Goal: Transaction & Acquisition: Obtain resource

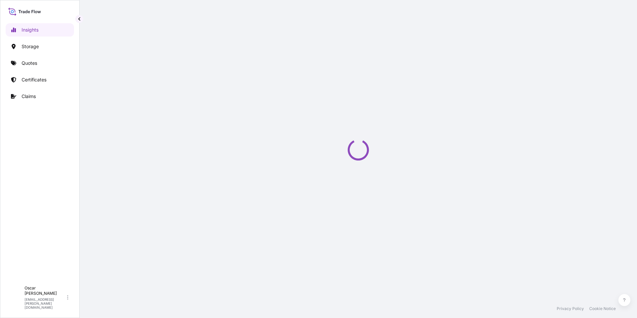
select select "2025"
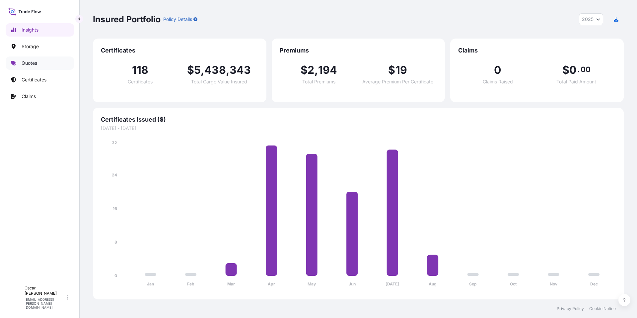
click at [34, 65] on p "Quotes" at bounding box center [30, 63] width 16 height 7
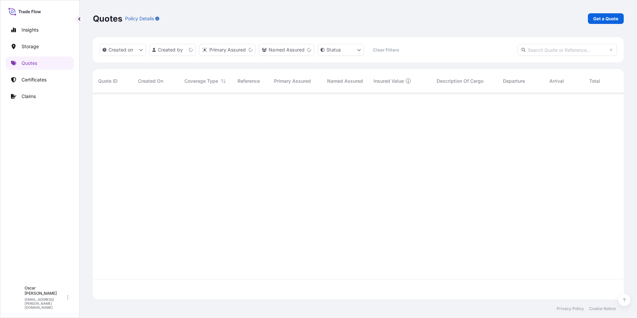
scroll to position [205, 526]
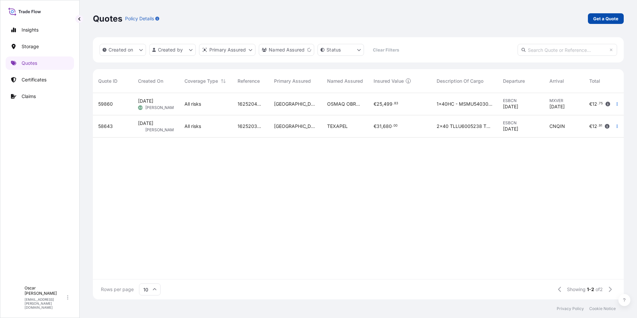
click at [599, 18] on p "Get a Quote" at bounding box center [606, 18] width 25 height 7
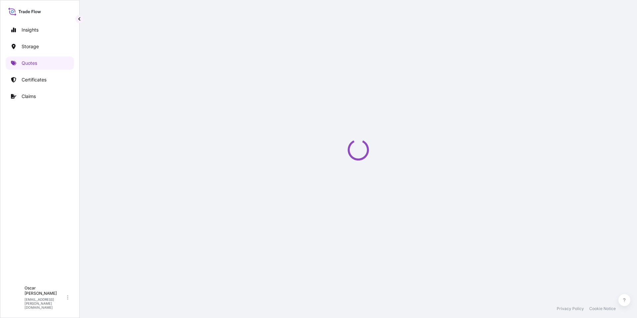
select select "Water"
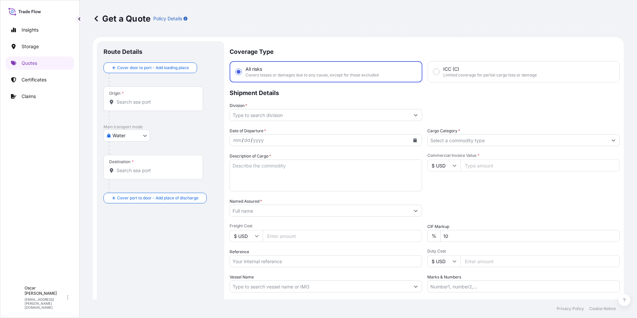
scroll to position [11, 0]
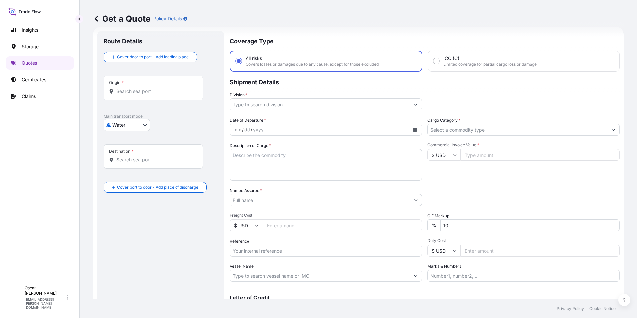
click at [135, 91] on input "Origin *" at bounding box center [156, 91] width 78 height 7
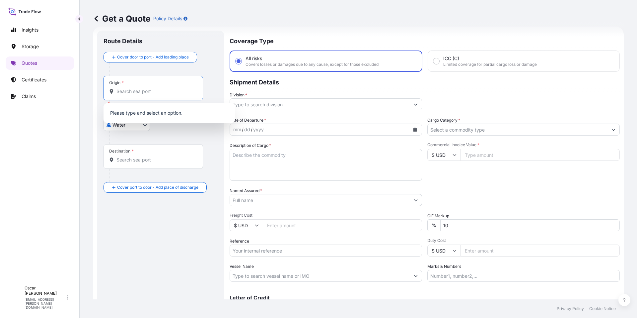
click at [136, 86] on div "Origin *" at bounding box center [154, 88] width 100 height 25
click at [136, 88] on input "Origin * Please select an origin" at bounding box center [156, 91] width 78 height 7
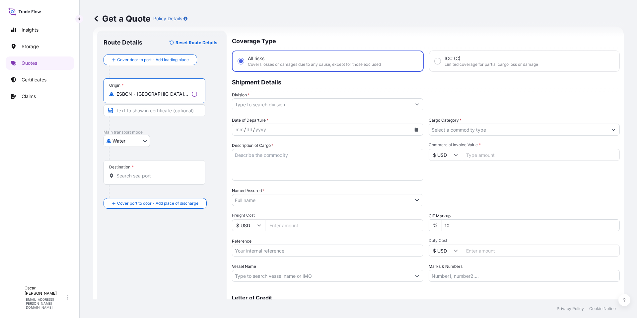
type input "ESBCN - [GEOGRAPHIC_DATA], [GEOGRAPHIC_DATA]"
click at [129, 173] on input "Destination *" at bounding box center [157, 175] width 81 height 7
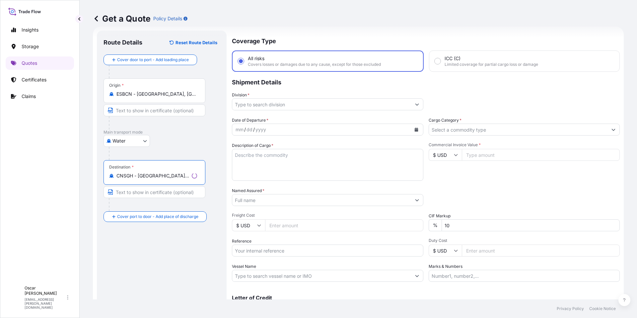
type input "CNSGH - [GEOGRAPHIC_DATA], [GEOGRAPHIC_DATA]"
click at [283, 106] on input "Division *" at bounding box center [321, 104] width 179 height 12
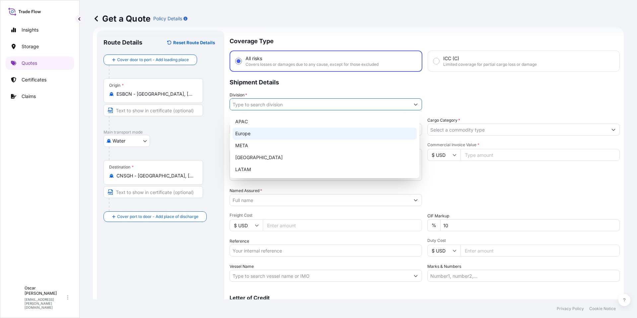
click at [264, 133] on div "Europe" at bounding box center [325, 133] width 184 height 12
type input "Europe"
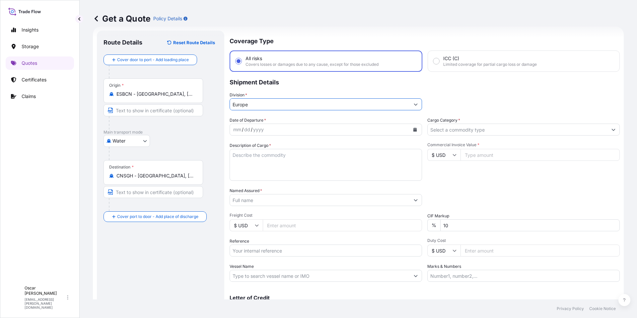
click at [414, 129] on icon "Calendar" at bounding box center [416, 129] width 4 height 4
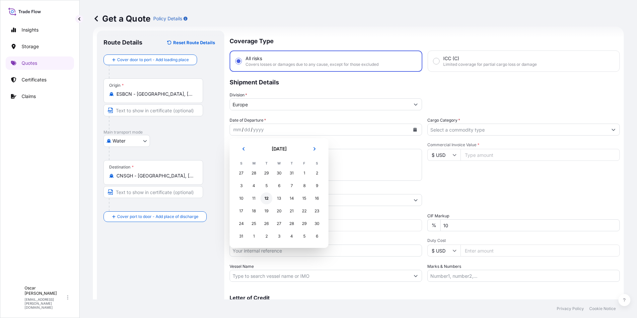
click at [266, 200] on div "12" at bounding box center [267, 198] width 12 height 12
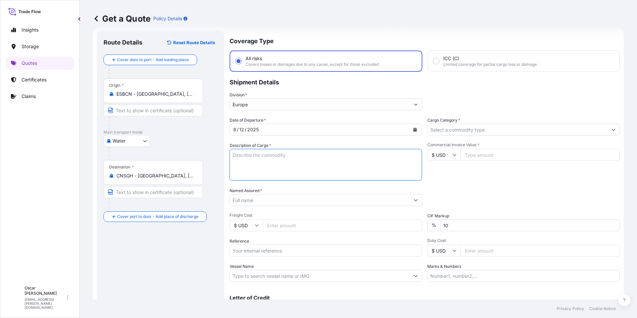
click at [306, 154] on textarea "Description of Cargo *" at bounding box center [326, 165] width 193 height 32
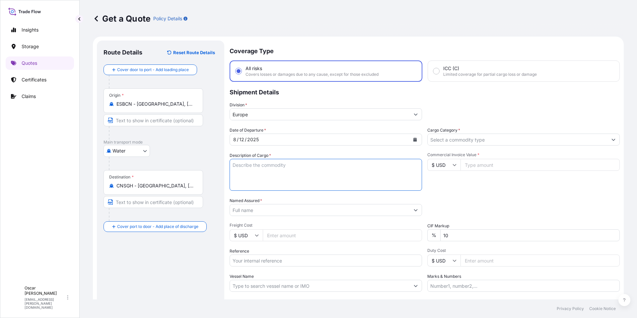
scroll to position [0, 0]
click at [258, 163] on textarea "Description of Cargo *" at bounding box center [326, 175] width 193 height 32
click at [250, 167] on textarea "Description of Cargo *" at bounding box center [326, 175] width 193 height 32
click at [244, 169] on textarea "Description of Cargo *" at bounding box center [326, 175] width 193 height 32
click at [262, 168] on textarea "Description of Cargo *" at bounding box center [326, 175] width 193 height 32
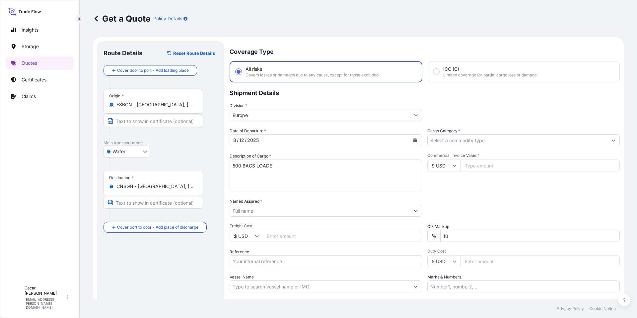
click at [315, 165] on textarea "500 BAGS LOADE" at bounding box center [326, 175] width 193 height 32
drag, startPoint x: 299, startPoint y: 165, endPoint x: 204, endPoint y: 160, distance: 95.1
click at [204, 160] on form "Route Details Reset Route Details Cover door to port - Add loading place Place …" at bounding box center [358, 191] width 531 height 308
paste textarea "BAGS LOADED ONTO 20 PALLETS LOADED INTO 1 20' CONTAINER(S) TERSPERSE® 2020"
click at [234, 165] on textarea "BAGS LOADED ONTO 20 PALLETS LOADED INTO 1 20' CONTAINER(S) TERSPERSE® 2020" at bounding box center [326, 175] width 193 height 32
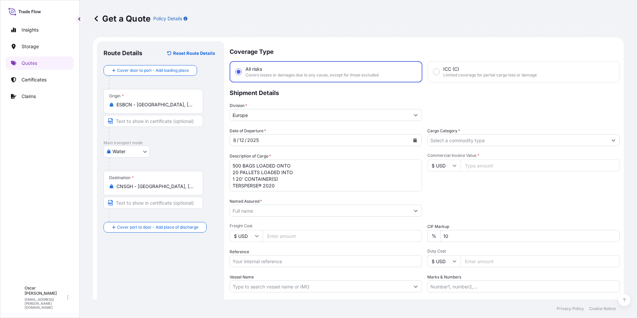
click at [189, 215] on div at bounding box center [156, 214] width 94 height 13
click at [284, 184] on textarea "500 BAGS LOADED ONTO 20 PALLETS LOADED INTO 1 20' CONTAINER(S) TERSPERSE® 2020" at bounding box center [326, 175] width 193 height 32
click at [280, 186] on textarea "500 BAGS LOADED ONTO 20 PALLETS LOADED INTO 1 20' CONTAINER(S) TERSPERSE® 2020" at bounding box center [326, 175] width 193 height 32
paste textarea "YMMU1253675"
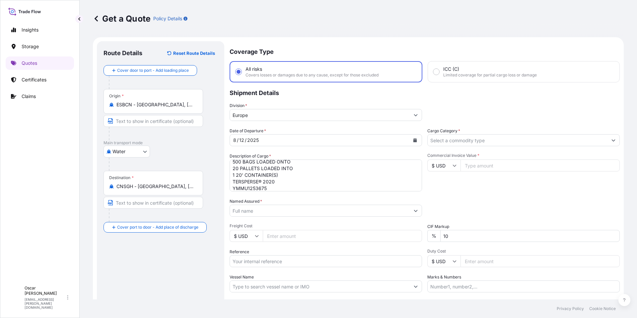
click at [295, 185] on textarea "500 BAGS LOADED ONTO 20 PALLETS LOADED INTO 1 20' CONTAINER(S) TERSPERSE® 2020 …" at bounding box center [326, 175] width 193 height 32
click at [291, 188] on textarea "500 BAGS LOADED ONTO 20 PALLETS LOADED INTO 1 20' CONTAINER(S) TERSPERSE® 2020 …" at bounding box center [326, 175] width 193 height 32
click at [286, 184] on textarea "500 BAGS LOADED ONTO 20 PALLETS LOADED INTO 1 20' CONTAINER(S) TERSPERSE® 2020 …" at bounding box center [326, 175] width 193 height 32
click at [295, 181] on textarea "500 BAGS LOADED ONTO 20 PALLETS LOADED INTO 1 20' CONTAINER(S) TERSPERSE® 2020 …" at bounding box center [326, 175] width 193 height 32
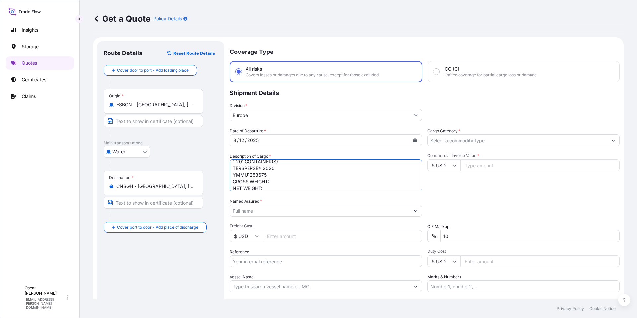
paste textarea "10.570,0000"
click at [270, 187] on textarea "500 BAGS LOADED ONTO 20 PALLETS LOADED INTO 1 20' CONTAINER(S) TERSPERSE® 2020 …" at bounding box center [326, 175] width 193 height 32
paste textarea "10.000,0000"
type textarea "500 BAGS LOADED ONTO 20 PALLETS LOADED INTO 1 20' CONTAINER(S) TERSPERSE® 2020 …"
click at [474, 141] on input "Cargo Category *" at bounding box center [518, 140] width 180 height 12
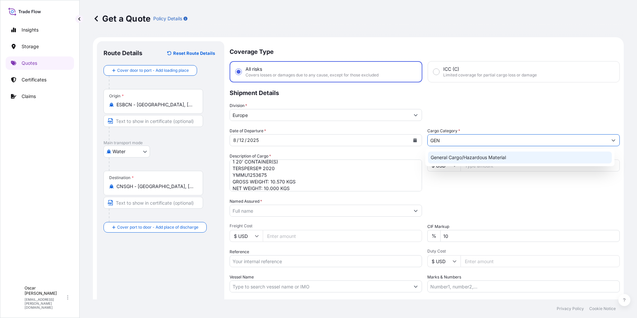
click at [460, 157] on div "General Cargo/Hazardous Material" at bounding box center [520, 157] width 184 height 12
type input "General Cargo/Hazardous Material"
click at [471, 193] on div "Date of Departure * [DATE] Cargo Category * General Cargo/Hazardous Material De…" at bounding box center [425, 209] width 390 height 165
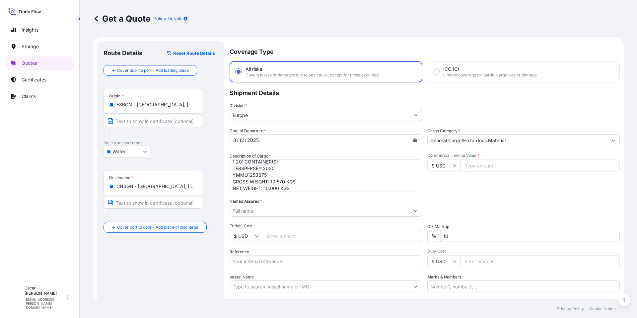
click at [475, 164] on input "Commercial Invoice Value *" at bounding box center [540, 165] width 159 height 12
type input "29200"
click at [513, 198] on div "Packing Category Type to search a container mode Please select a primary mode o…" at bounding box center [524, 207] width 193 height 19
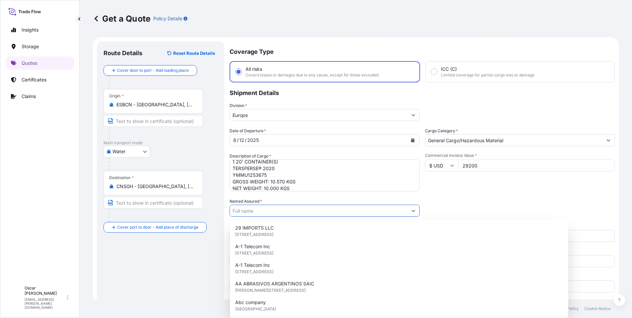
click at [280, 212] on input "Named Assured *" at bounding box center [319, 210] width 178 height 12
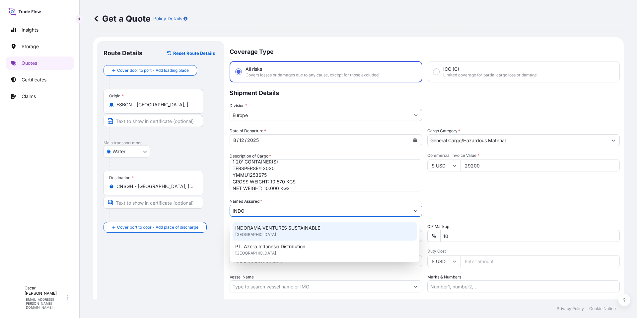
click at [318, 228] on span "INDORAMA VENTURES SUSTAINABLE" at bounding box center [277, 227] width 85 height 7
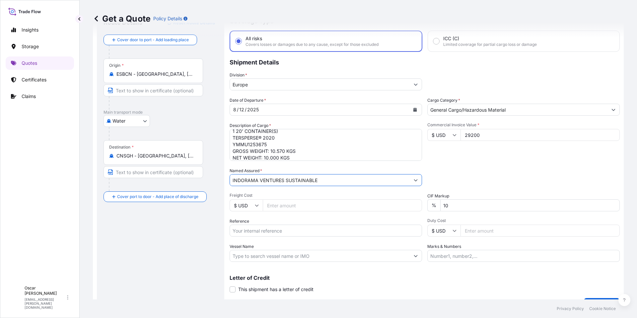
scroll to position [33, 0]
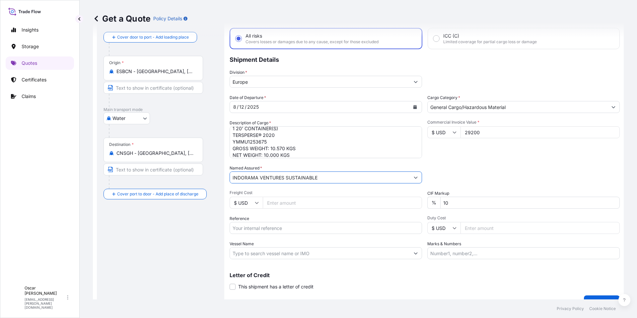
type input "INDORAMA VENTURES SUSTAINABLE"
click at [252, 231] on input "Reference" at bounding box center [326, 228] width 193 height 12
click at [268, 227] on input "Reference" at bounding box center [326, 228] width 193 height 12
paste input "1625206026"
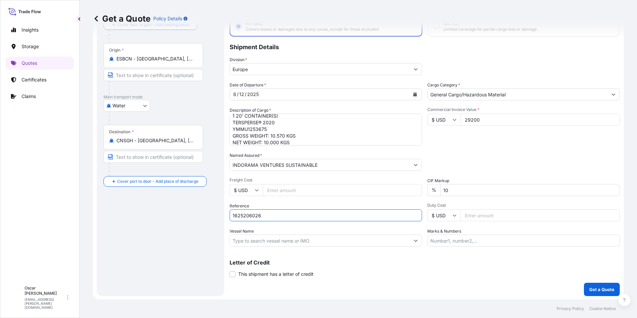
scroll to position [46, 0]
type input "1625206026"
click at [602, 290] on p "Get a Quote" at bounding box center [602, 288] width 25 height 7
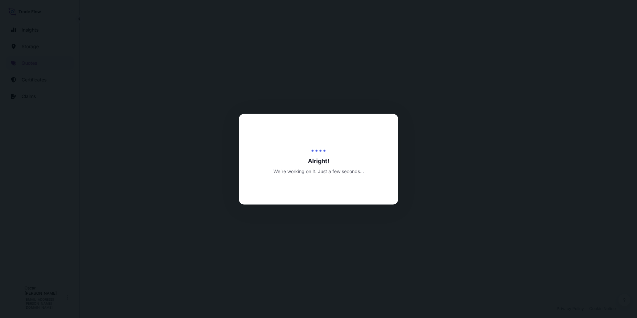
select select "Water"
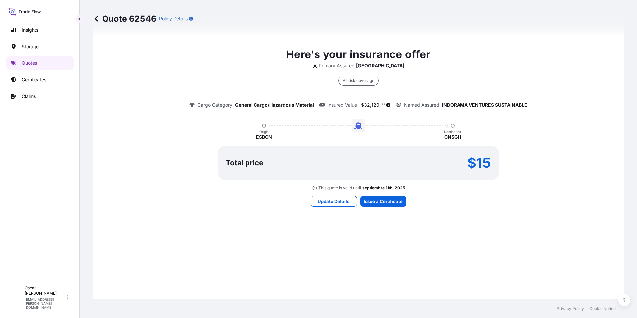
scroll to position [485, 0]
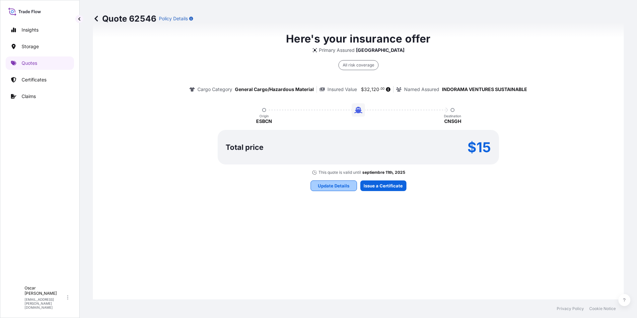
click at [328, 183] on p "Update Details" at bounding box center [334, 185] width 32 height 7
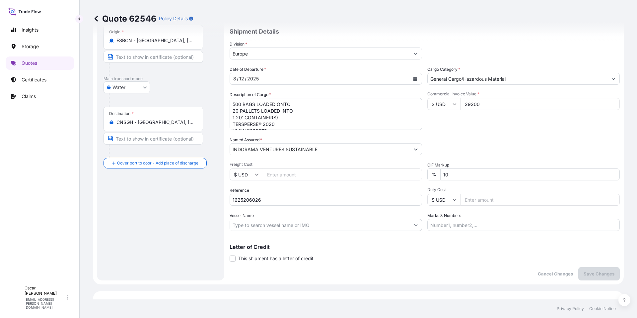
scroll to position [11, 0]
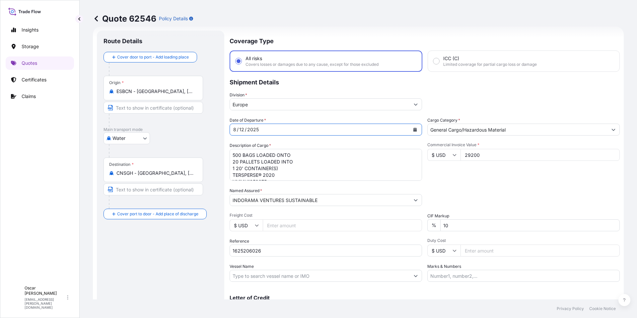
click at [410, 129] on button "Calendar" at bounding box center [415, 129] width 11 height 11
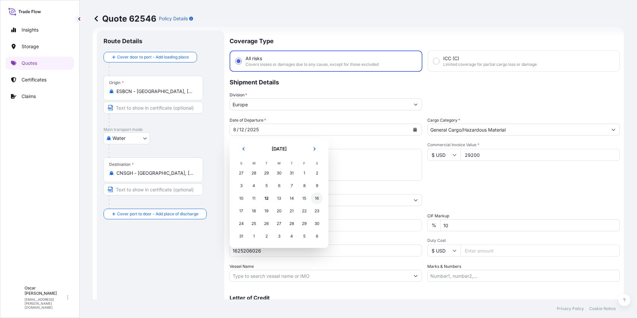
click at [318, 200] on div "16" at bounding box center [317, 198] width 12 height 12
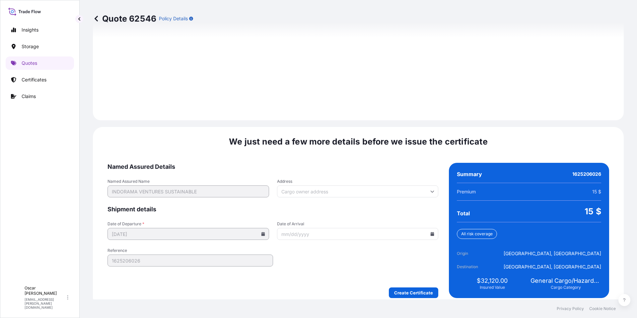
scroll to position [914, 0]
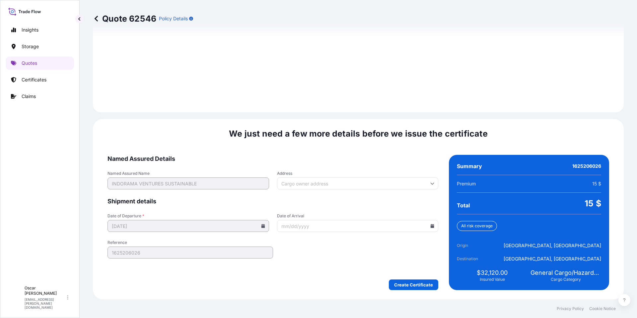
click at [263, 226] on icon at bounding box center [263, 226] width 4 height 4
click at [262, 226] on icon at bounding box center [263, 226] width 4 height 4
click at [261, 226] on icon at bounding box center [263, 226] width 4 height 4
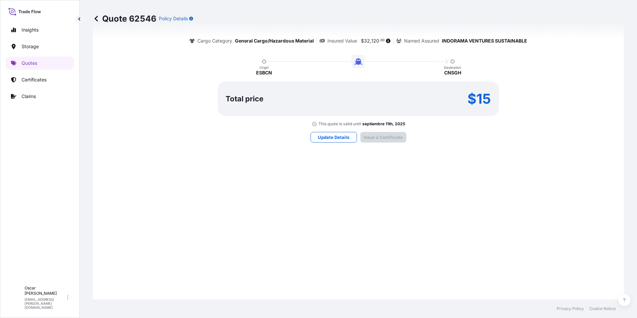
scroll to position [482, 0]
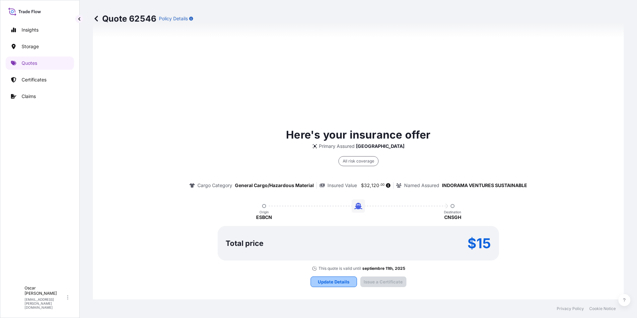
click at [329, 284] on p "Update Details" at bounding box center [334, 281] width 32 height 7
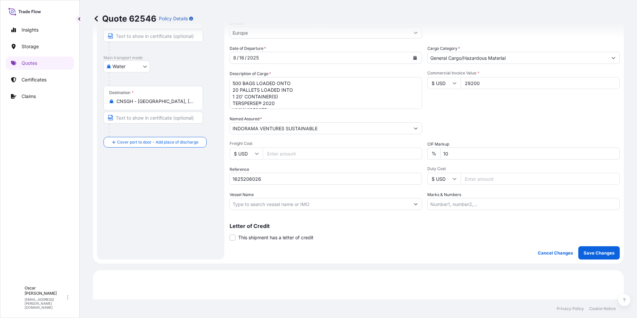
scroll to position [210, 0]
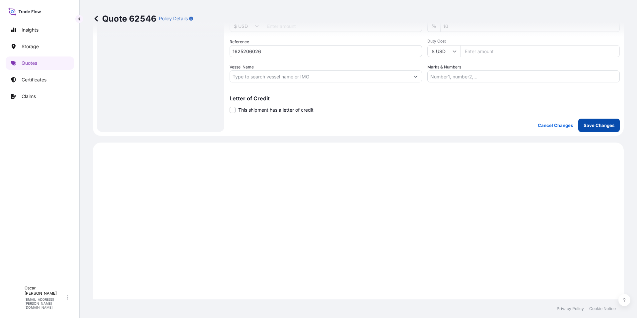
click at [595, 128] on p "Save Changes" at bounding box center [599, 125] width 31 height 7
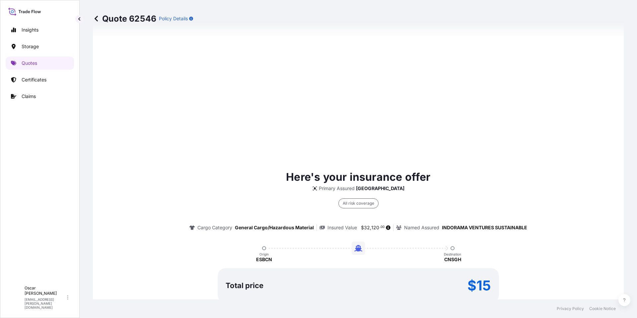
scroll to position [485, 0]
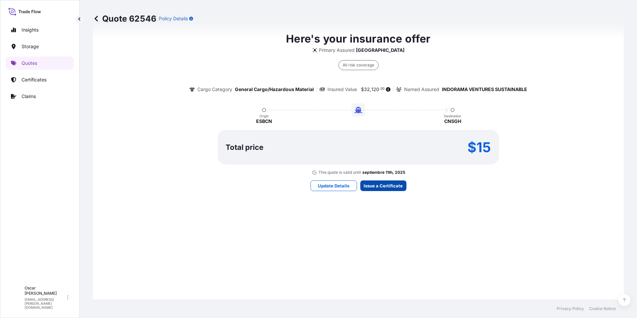
select select "Water"
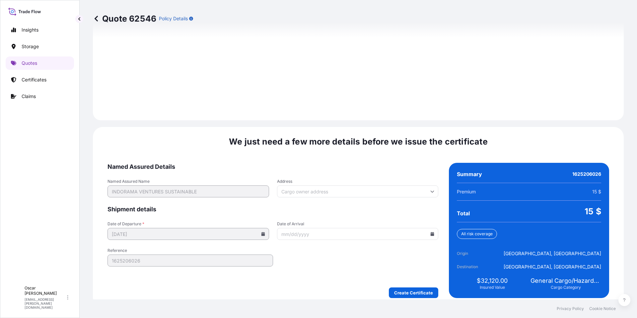
scroll to position [914, 0]
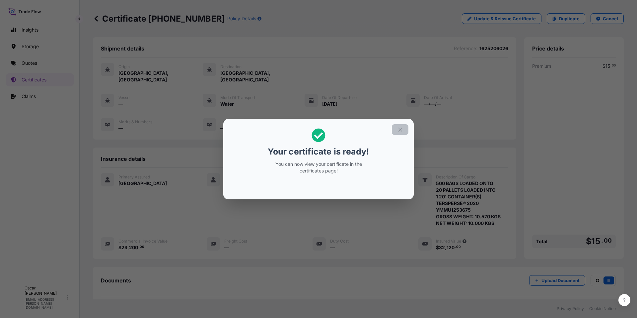
click at [399, 129] on icon "button" at bounding box center [400, 129] width 6 height 6
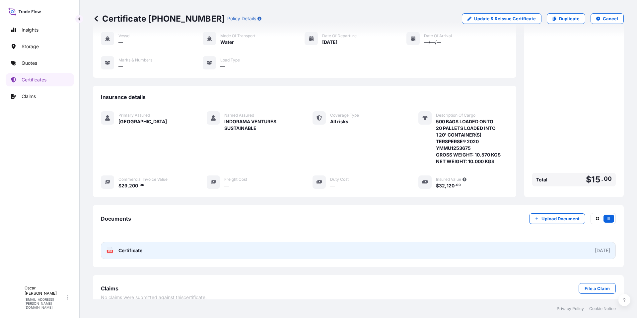
scroll to position [64, 0]
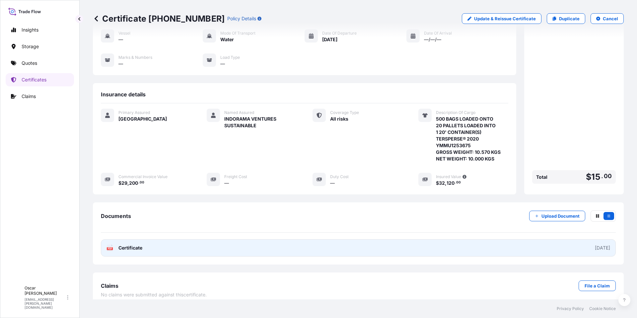
click at [180, 242] on link "PDF Certificate [DATE]" at bounding box center [358, 247] width 515 height 17
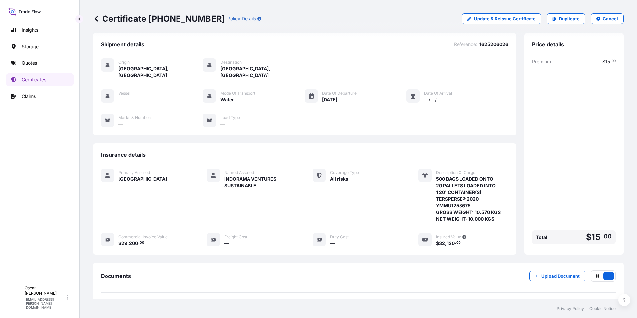
scroll to position [0, 0]
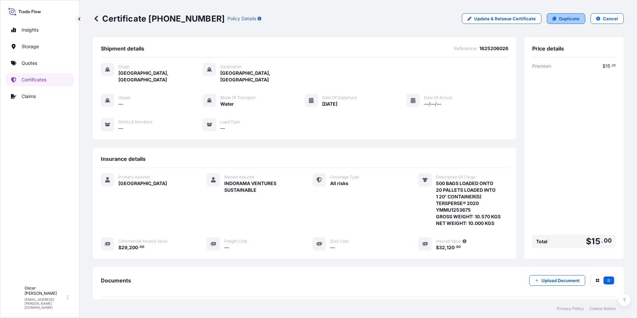
click at [566, 18] on p "Duplicate" at bounding box center [569, 18] width 21 height 7
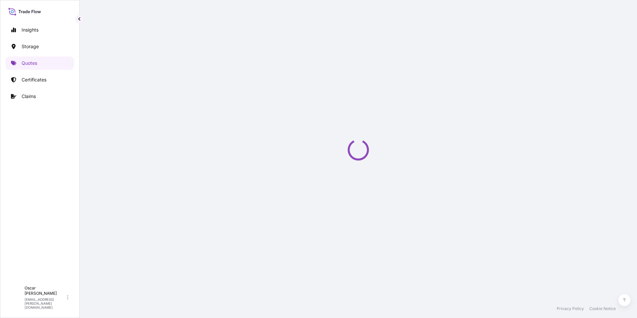
select select "Water"
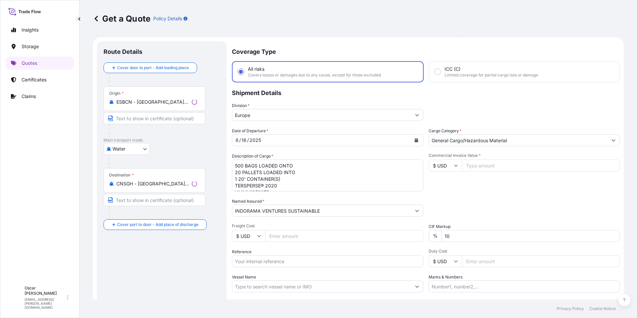
scroll to position [11, 0]
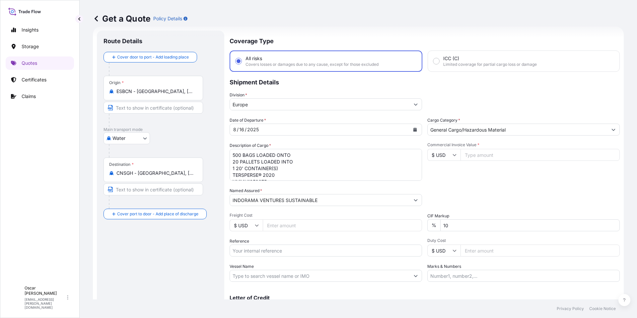
click at [251, 159] on textarea "500 BAGS LOADED ONTO 20 PALLETS LOADED INTO 1 20' CONTAINER(S) TERSPERSE® 2020 …" at bounding box center [326, 165] width 193 height 32
drag, startPoint x: 232, startPoint y: 154, endPoint x: 291, endPoint y: 174, distance: 62.0
click at [291, 174] on textarea "500 BAGS LOADED ONTO 20 PALLETS LOADED INTO 1 20' CONTAINER(S) TERSPERSE® 2020 …" at bounding box center [326, 165] width 193 height 32
paste textarea
click at [232, 153] on textarea "500 BAGS LOADED ONTO 20 PALLETS LOADED INTO 1 20' CONTAINER(S) TERSPERSE® 2020 …" at bounding box center [326, 165] width 193 height 32
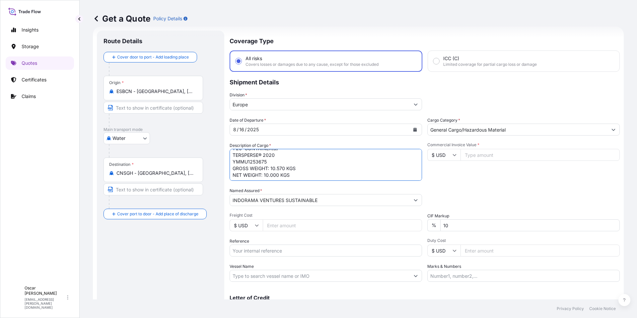
scroll to position [21, 0]
click at [238, 161] on textarea "500 BAGS LOADED ONTO 20 PALLETS LOADED INTO 1 20' CONTAINER(S) TERSPERSE® 2020 …" at bounding box center [326, 165] width 193 height 32
paste textarea "TEMU0346257"
type textarea "500 BAGS LOADED ONTO 20 PALLETS LOADED INTO 1 20' CONTAINER(S) TERSPERSE® 2020 …"
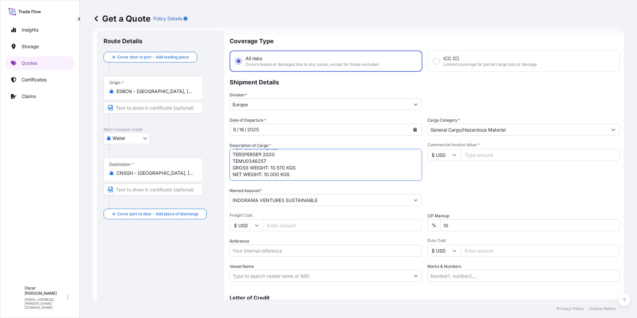
click at [481, 151] on input "Commercial Invoice Value *" at bounding box center [540, 155] width 159 height 12
type input "29200"
click at [488, 197] on div "Packing Category Type to search a container mode Please select a primary mode o…" at bounding box center [524, 196] width 193 height 19
click at [276, 255] on input "Reference" at bounding box center [326, 250] width 193 height 12
paste input "1625205952"
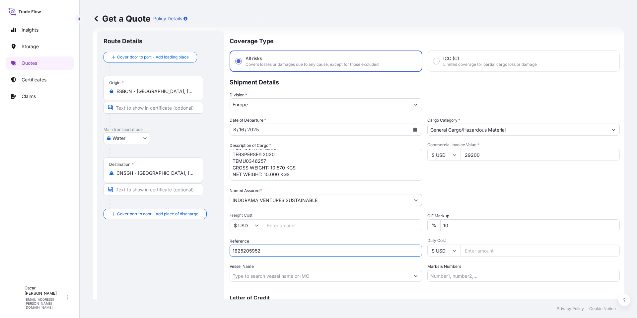
type input "1625205952"
click at [504, 189] on div "Packing Category Type to search a container mode Please select a primary mode o…" at bounding box center [524, 196] width 193 height 19
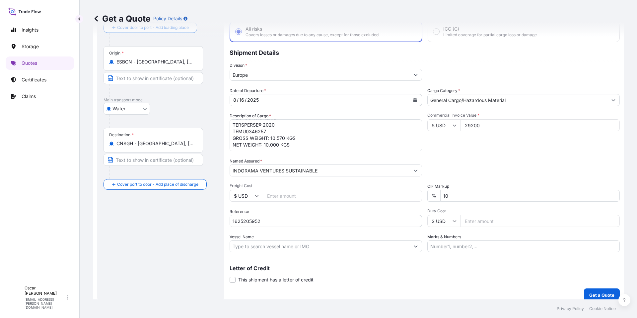
scroll to position [46, 0]
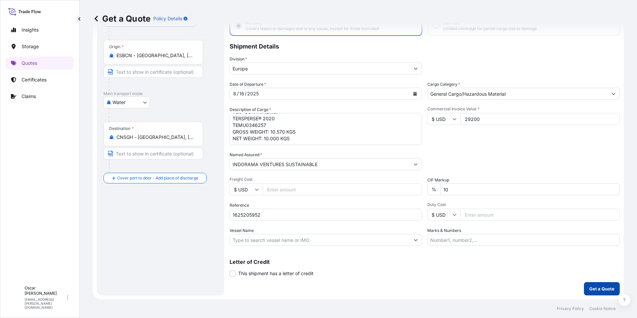
click at [598, 286] on p "Get a Quote" at bounding box center [602, 288] width 25 height 7
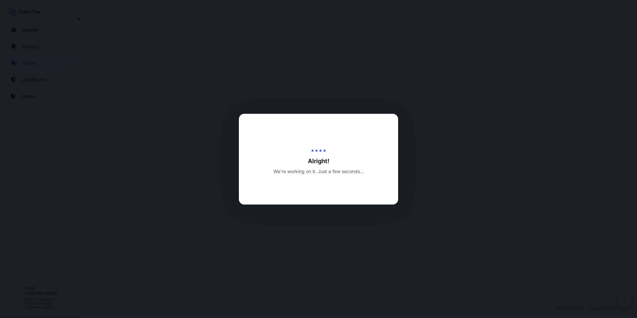
select select "Water"
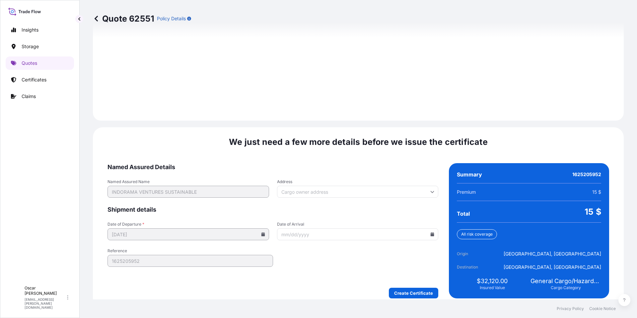
scroll to position [914, 0]
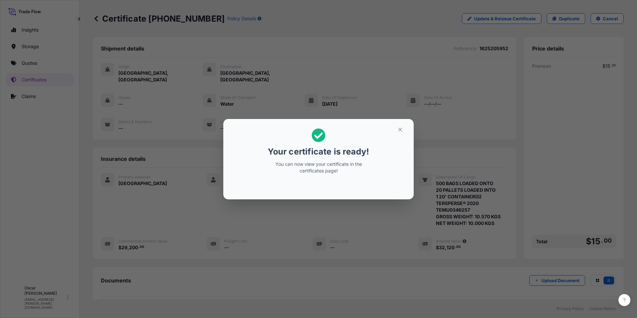
click at [400, 129] on icon "button" at bounding box center [400, 129] width 6 height 6
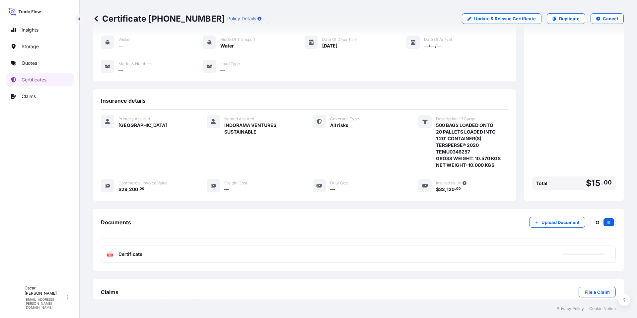
scroll to position [64, 0]
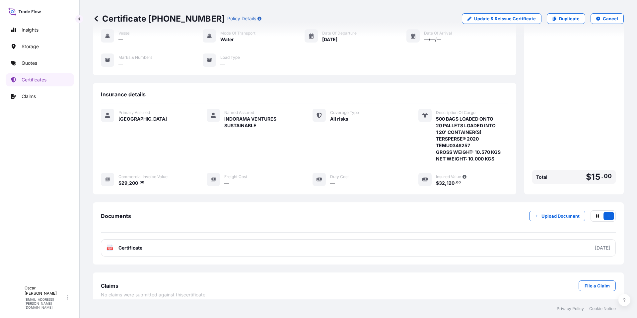
click at [192, 241] on link "PDF Certificate [DATE]" at bounding box center [358, 247] width 515 height 17
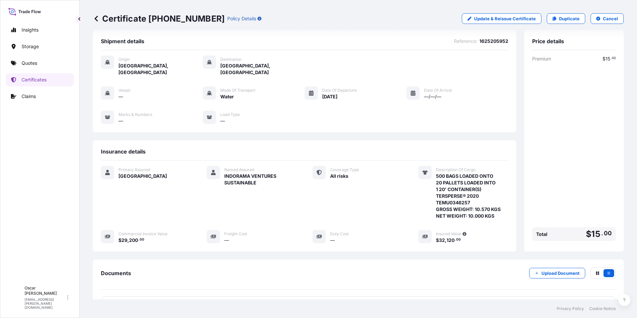
scroll to position [0, 0]
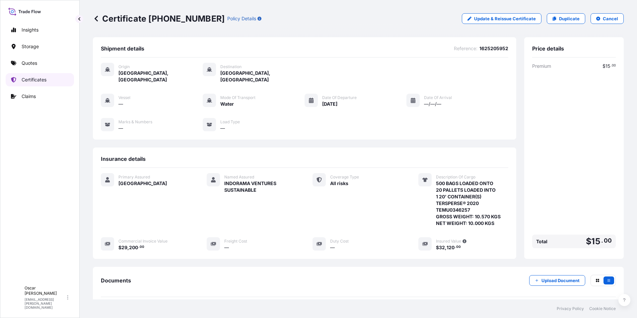
click at [37, 82] on p "Certificates" at bounding box center [34, 79] width 25 height 7
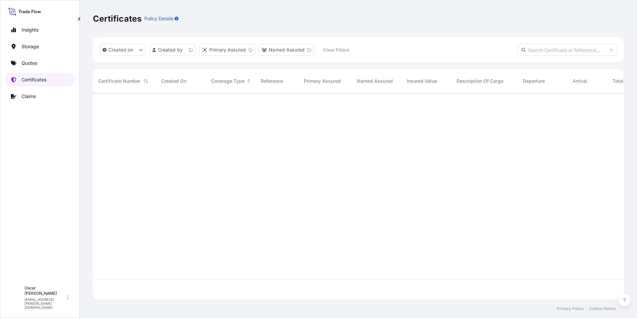
scroll to position [205, 526]
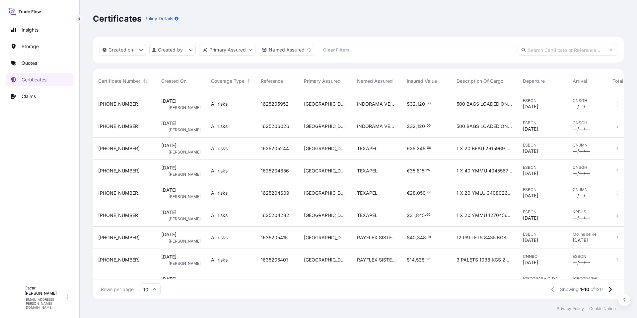
click at [542, 47] on input "text" at bounding box center [568, 50] width 100 height 12
paste input "[PHONE_NUMBER]"
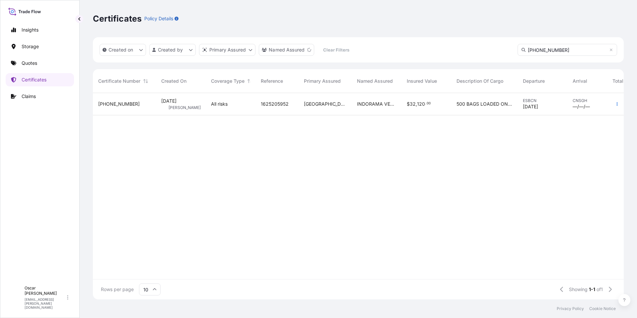
type input "[PHONE_NUMBER]"
click at [235, 105] on div "All risks" at bounding box center [230, 104] width 39 height 7
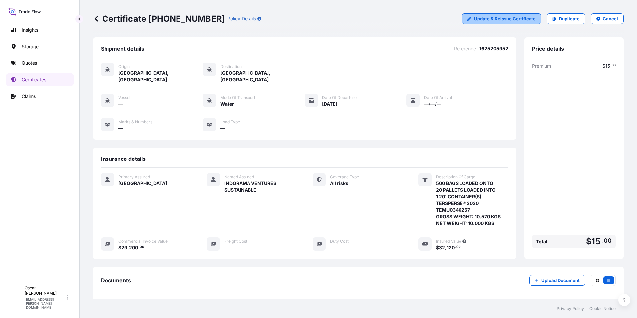
click at [507, 19] on p "Update & Reissue Certificate" at bounding box center [505, 18] width 62 height 7
select select "Water"
select select "31598"
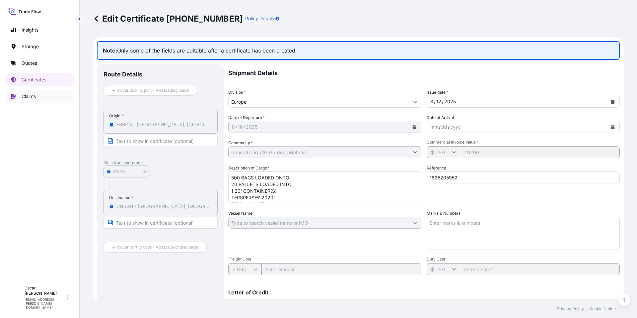
click at [28, 95] on p "Claims" at bounding box center [29, 96] width 14 height 7
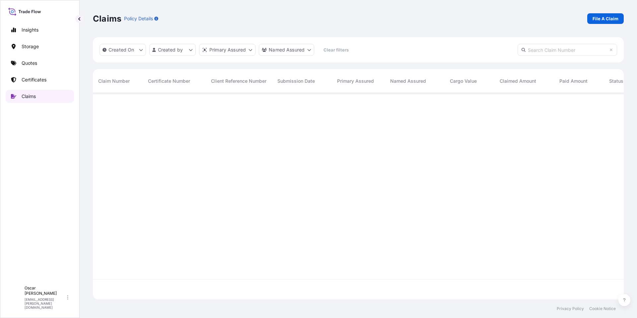
scroll to position [225, 526]
